Goal: Share content: Share content

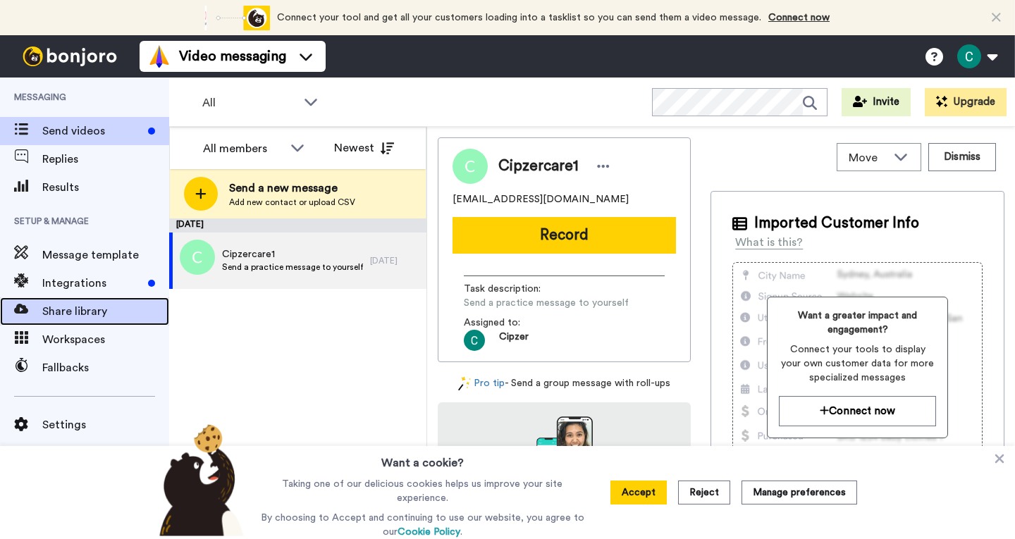
click at [83, 309] on span "Share library" at bounding box center [105, 311] width 127 height 17
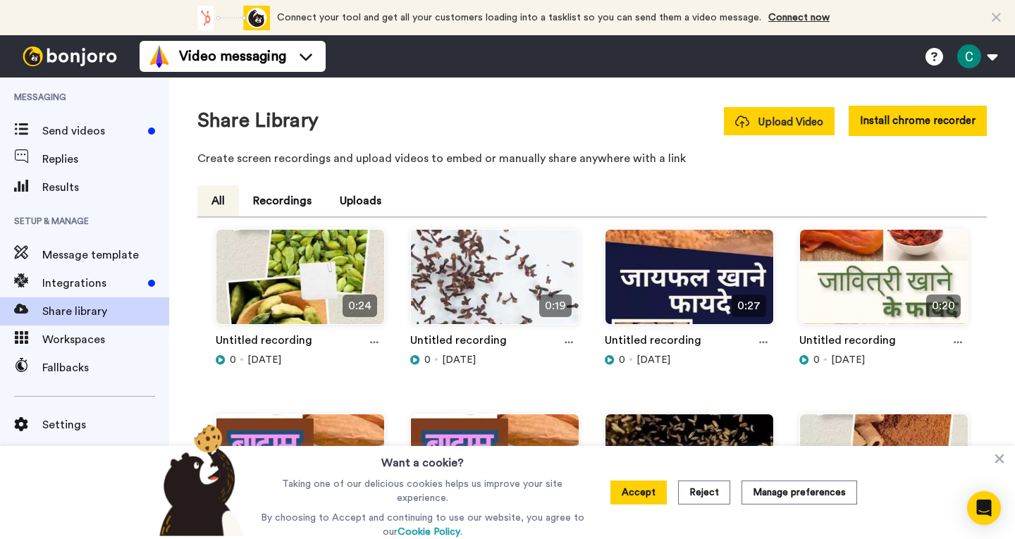
click at [753, 125] on span "Upload Video" at bounding box center [779, 122] width 88 height 15
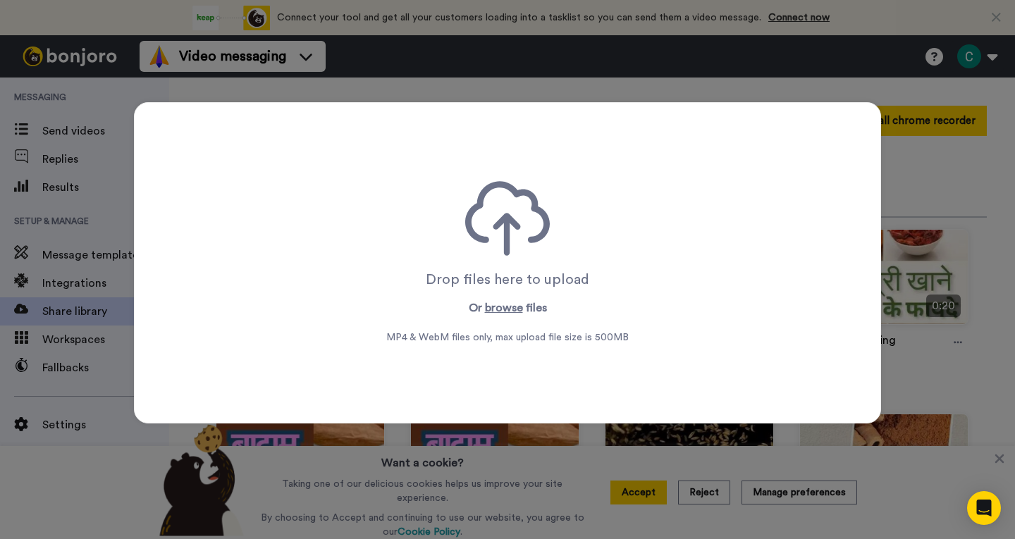
click at [477, 307] on p "Or browse files" at bounding box center [508, 308] width 78 height 17
click at [506, 307] on button "browse" at bounding box center [504, 308] width 38 height 17
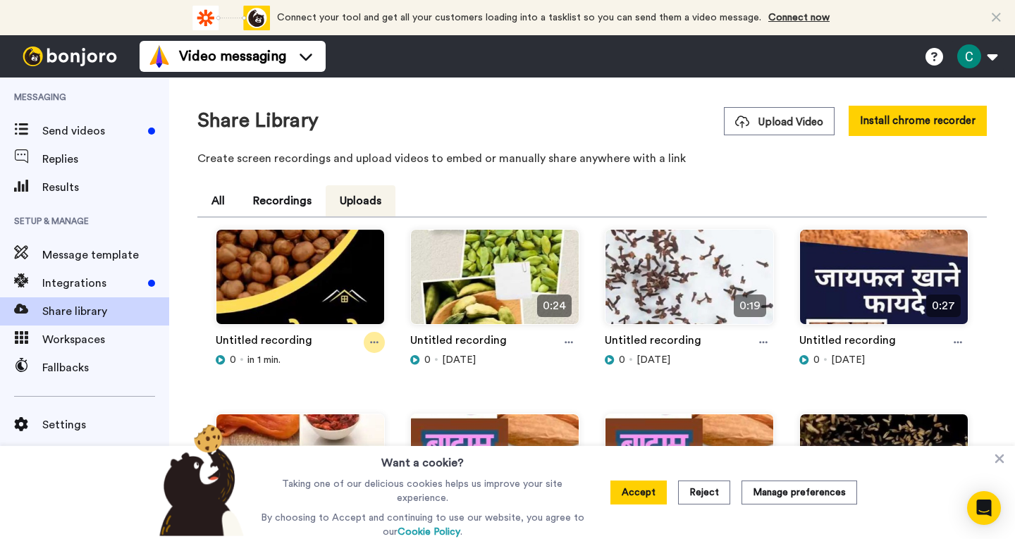
click at [370, 343] on icon at bounding box center [374, 343] width 8 height 2
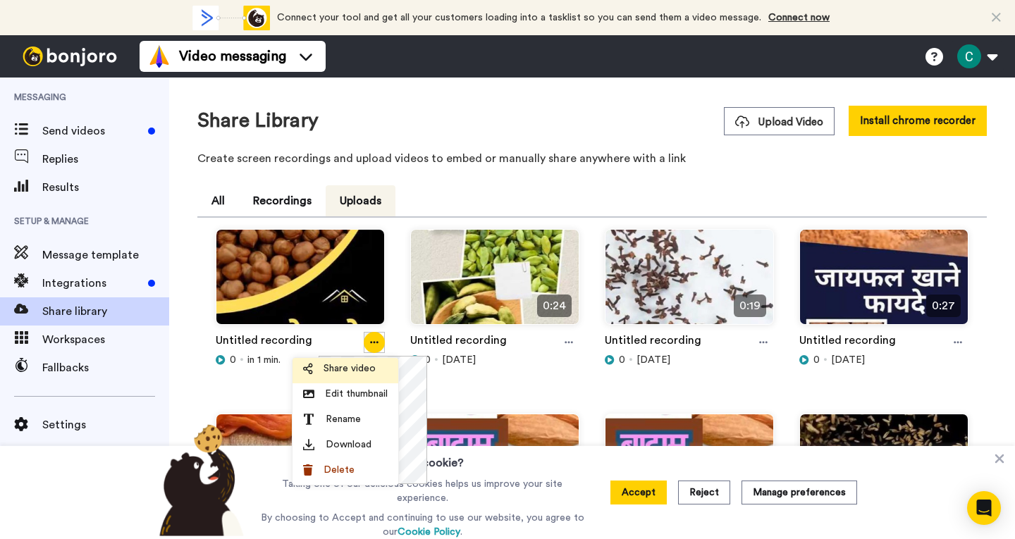
click at [350, 365] on span "Share video" at bounding box center [350, 369] width 52 height 14
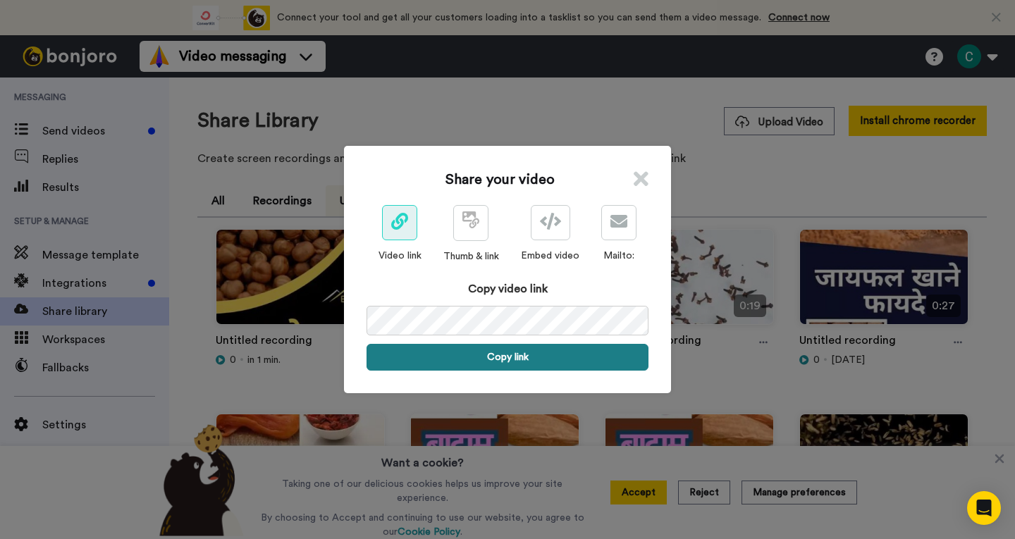
click at [519, 354] on button "Copy link" at bounding box center [508, 357] width 282 height 27
